Goal: Transaction & Acquisition: Purchase product/service

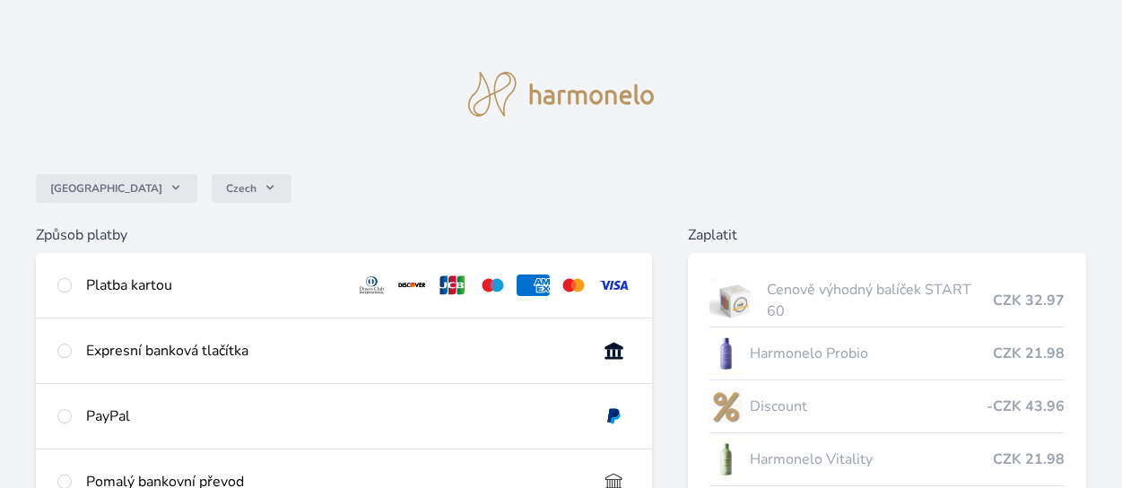
scroll to position [51, 0]
click at [70, 283] on input "radio" at bounding box center [64, 285] width 14 height 14
radio input "true"
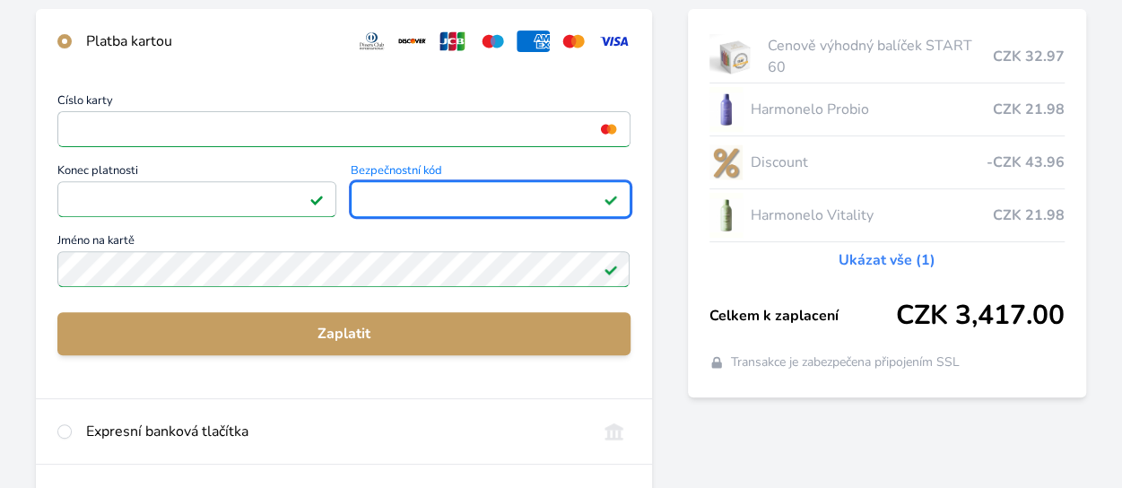
scroll to position [359, 0]
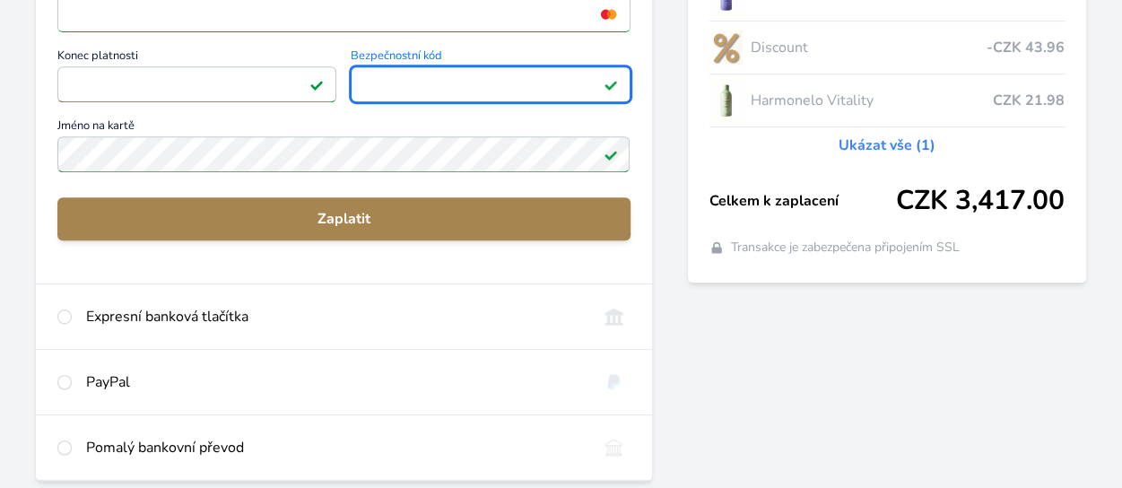
click at [361, 218] on span "Zaplatit" at bounding box center [344, 219] width 544 height 22
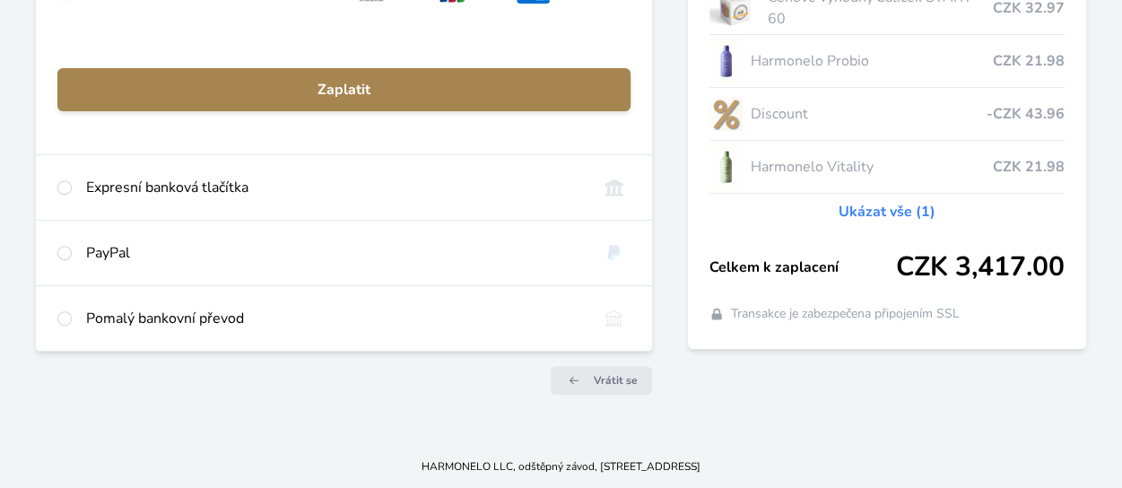
scroll to position [291, 0]
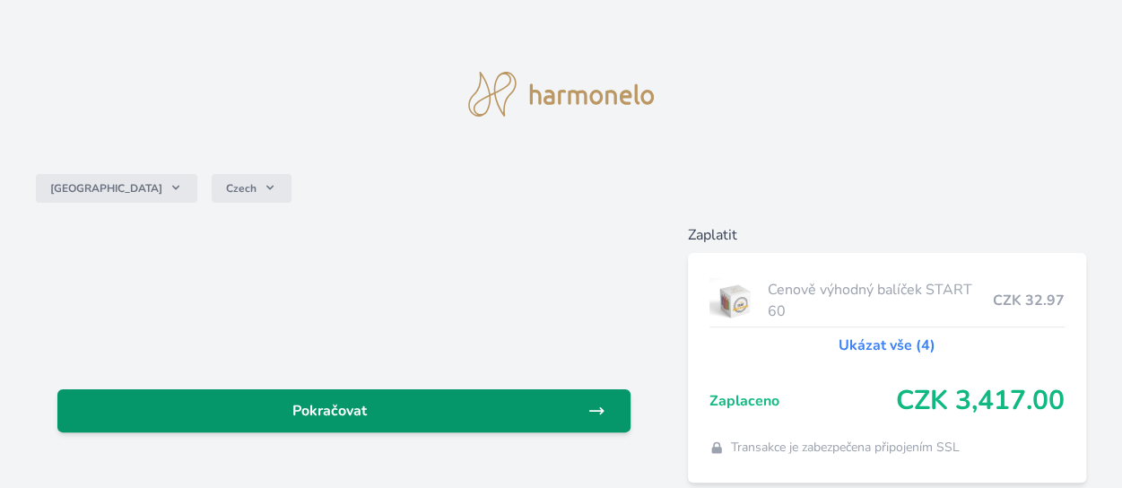
click at [343, 419] on span "Pokračovat" at bounding box center [330, 411] width 516 height 22
